Goal: Transaction & Acquisition: Purchase product/service

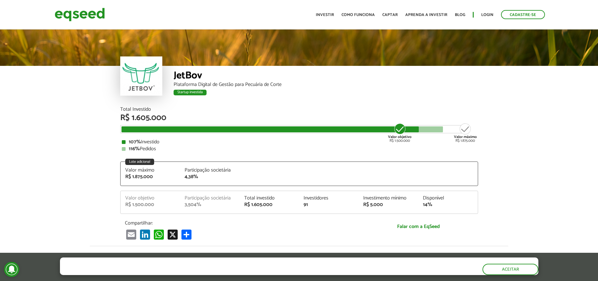
scroll to position [800, 0]
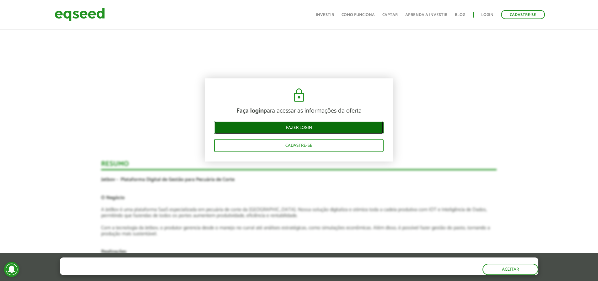
click at [311, 130] on link "Fazer login" at bounding box center [298, 127] width 169 height 13
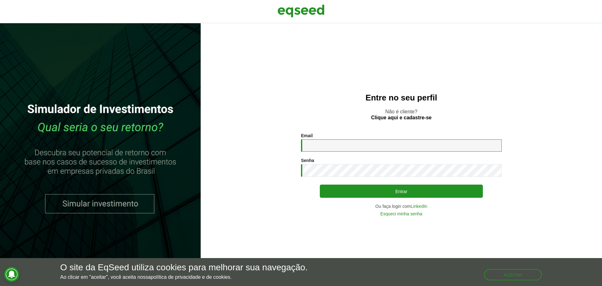
click at [322, 146] on input "Email *" at bounding box center [401, 145] width 201 height 12
paste input "**********"
type input "**********"
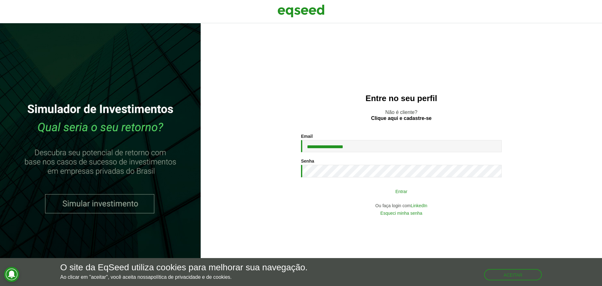
click at [407, 191] on button "Entrar" at bounding box center [401, 191] width 163 height 12
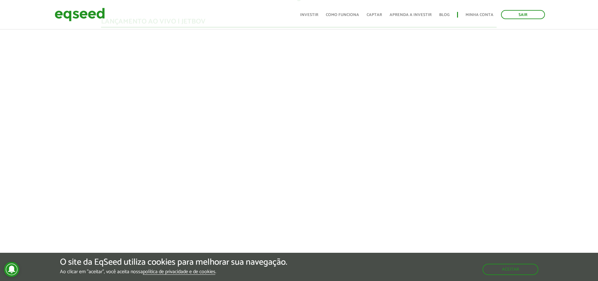
scroll to position [611, 0]
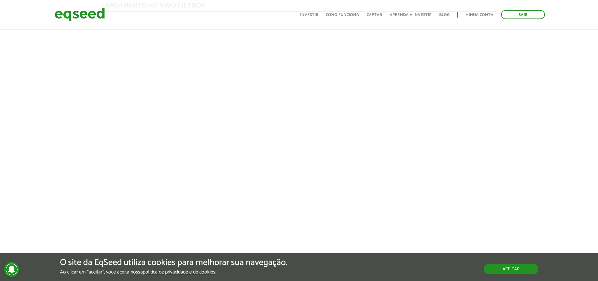
click at [514, 271] on button "Aceitar" at bounding box center [510, 269] width 55 height 10
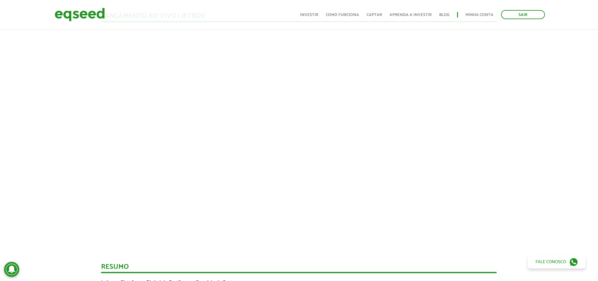
scroll to position [643, 0]
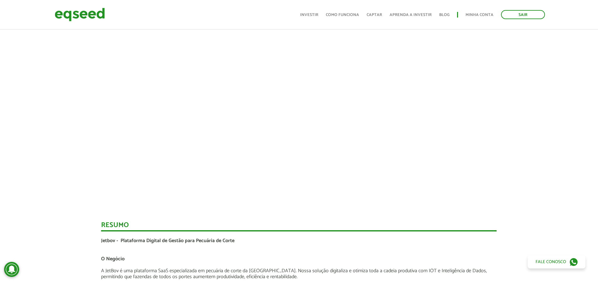
click at [544, 126] on div "Novidades Análise da Oferta 1 Lançamento ao vivo | JetBov [GEOGRAPHIC_DATA] Jet…" at bounding box center [298, 286] width 607 height 912
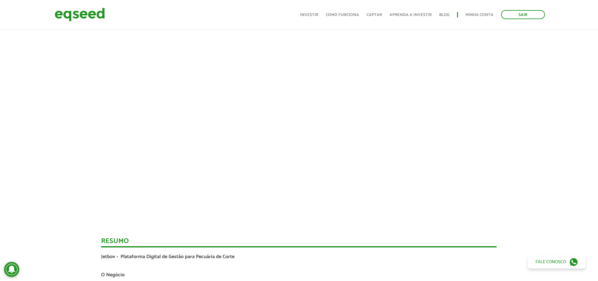
scroll to position [627, 0]
